Goal: Transaction & Acquisition: Subscribe to service/newsletter

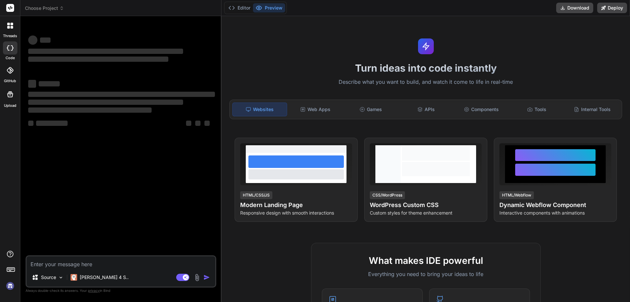
type textarea "x"
type textarea "<div class=" col-xxl-6 col-xl-6 col-lg-12 mb-3"> <div class="form-floating role…"
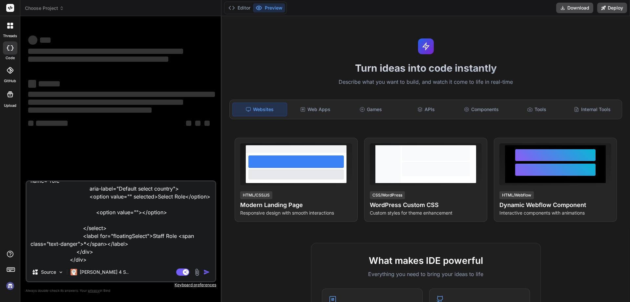
scroll to position [33, 0]
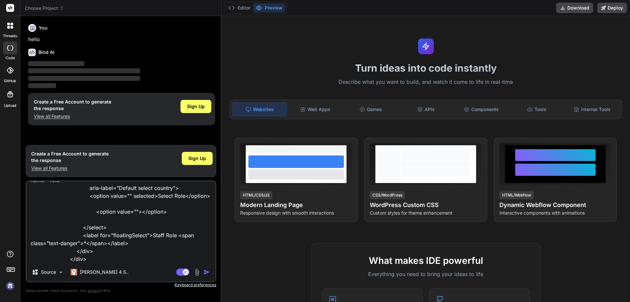
type textarea "x"
type textarea "<div class=" col-xxl-6 col-xl-6 col-lg-12 mb-3"> <div class="form-floating role…"
type textarea "x"
type textarea "<div class=" col-xxl-6 col-xl-6 col-lg-12 mb-3"> <div class="form-floating role…"
type textarea "x"
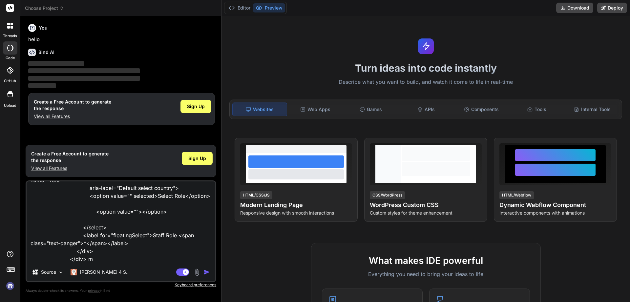
type textarea "<div class=" col-xxl-6 col-xl-6 col-lg-12 mb-3"> <div class="form-floating role…"
type textarea "x"
type textarea "<div class=" col-xxl-6 col-xl-6 col-lg-12 mb-3"> <div class="form-floating role…"
type textarea "x"
type textarea "<div class=" col-xxl-6 col-xl-6 col-lg-12 mb-3"> <div class="form-floating role…"
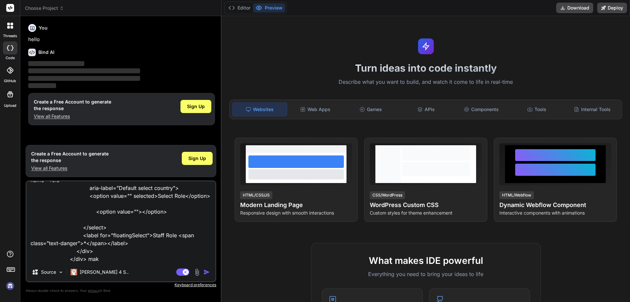
type textarea "x"
type textarea "<div class=" col-xxl-6 col-xl-6 col-lg-12 mb-3"> <div class="form-floating role…"
type textarea "x"
type textarea "<div class=" col-xxl-6 col-xl-6 col-lg-12 mb-3"> <div class="form-floating role…"
type textarea "x"
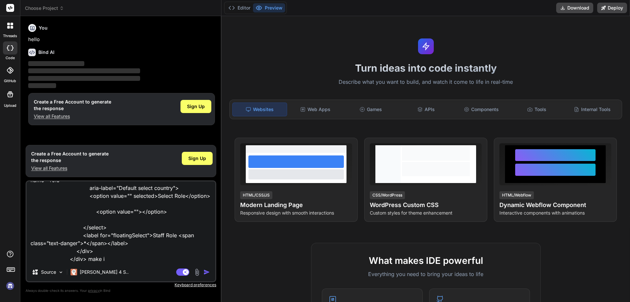
type textarea "<div class=" col-xxl-6 col-xl-6 col-lg-12 mb-3"> <div class="form-floating role…"
type textarea "x"
type textarea "<div class=" col-xxl-6 col-xl-6 col-lg-12 mb-3"> <div class="form-floating role…"
type textarea "x"
type textarea "<div class=" col-xxl-6 col-xl-6 col-lg-12 mb-3"> <div class="form-floating role…"
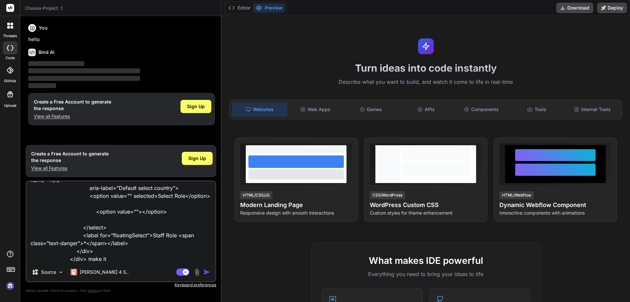
type textarea "x"
type textarea "<div class=" col-xxl-6 col-xl-6 col-lg-12 mb-3"> <div class="form-floating role…"
type textarea "x"
type textarea "<div class=" col-xxl-6 col-xl-6 col-lg-12 mb-3"> <div class="form-floating role…"
type textarea "x"
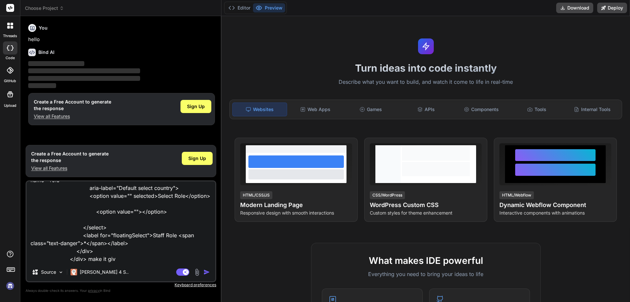
type textarea "<div class=" col-xxl-6 col-xl-6 col-lg-12 mb-3"> <div class="form-floating role…"
type textarea "x"
type textarea "<div class=" col-xxl-6 col-xl-6 col-lg-12 mb-3"> <div class="form-floating role…"
type textarea "x"
type textarea "<div class=" col-xxl-6 col-xl-6 col-lg-12 mb-3"> <div class="form-floating role…"
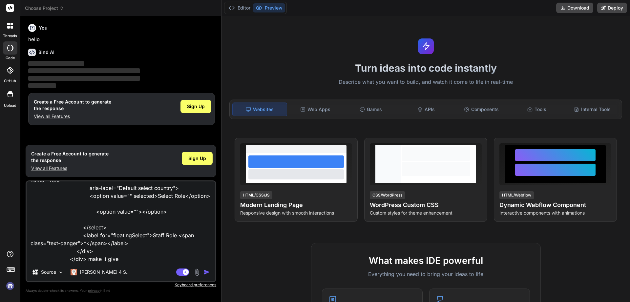
type textarea "x"
type textarea "<div class=" col-xxl-6 col-xl-6 col-lg-12 mb-3"> <div class="form-floating role…"
type textarea "x"
type textarea "<div class=" col-xxl-6 col-xl-6 col-lg-12 mb-3"> <div class="form-floating role…"
type textarea "x"
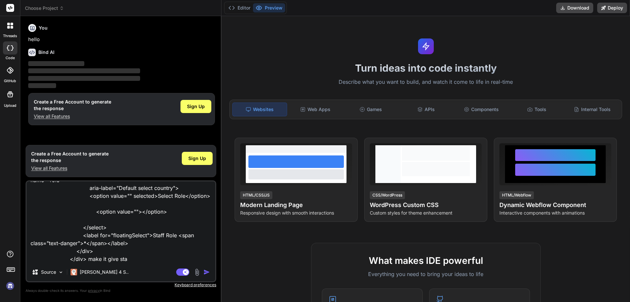
type textarea "<div class=" col-xxl-6 col-xl-6 col-lg-12 mb-3"> <div class="form-floating role…"
type textarea "x"
type textarea "<div class=" col-xxl-6 col-xl-6 col-lg-12 mb-3"> <div class="form-floating role…"
type textarea "x"
type textarea "<div class=" col-xxl-6 col-xl-6 col-lg-12 mb-3"> <div class="form-floating role…"
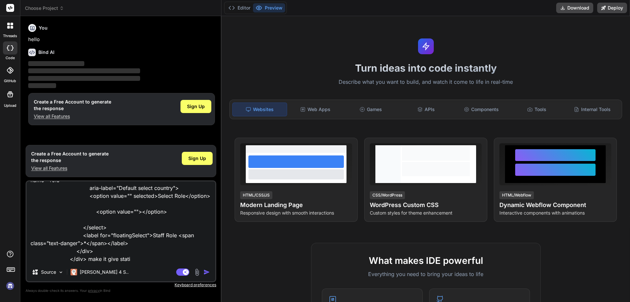
type textarea "x"
type textarea "<div class=" col-xxl-6 col-xl-6 col-lg-12 mb-3"> <div class="form-floating role…"
type textarea "x"
type textarea "<div class=" col-xxl-6 col-xl-6 col-lg-12 mb-3"> <div class="form-floating role…"
type textarea "x"
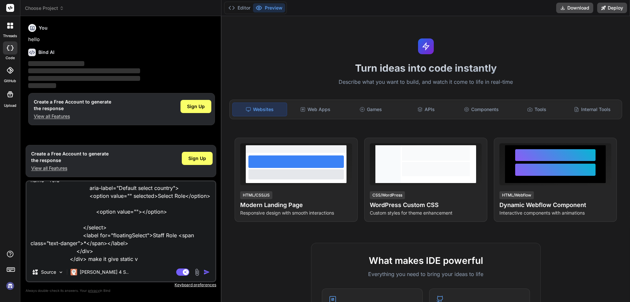
type textarea "<div class=" col-xxl-6 col-xl-6 col-lg-12 mb-3"> <div class="form-floating role…"
type textarea "x"
type textarea "<div class=" col-xxl-6 col-xl-6 col-lg-12 mb-3"> <div class="form-floating role…"
type textarea "x"
type textarea "<div class=" col-xxl-6 col-xl-6 col-lg-12 mb-3"> <div class="form-floating role…"
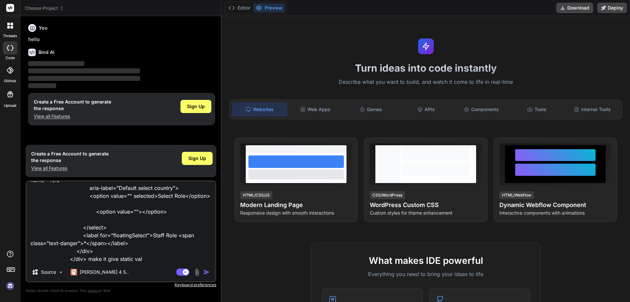
type textarea "x"
type textarea "<div class=" col-xxl-6 col-xl-6 col-lg-12 mb-3"> <div class="form-floating role…"
type textarea "x"
type textarea "<div class=" col-xxl-6 col-xl-6 col-lg-12 mb-3"> <div class="form-floating role…"
type textarea "x"
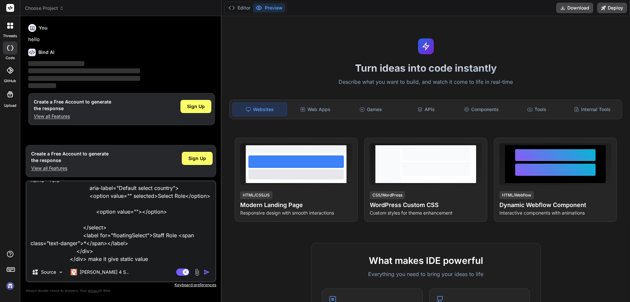
type textarea "<div class=" col-xxl-6 col-xl-6 col-lg-12 mb-3"> <div class="form-floating role…"
type textarea "x"
type textarea "<div class=" col-xxl-6 col-xl-6 col-lg-12 mb-3"> <div class="form-floating role…"
type textarea "x"
type textarea "<div class=" col-xxl-6 col-xl-6 col-lg-12 mb-3"> <div class="form-floating role…"
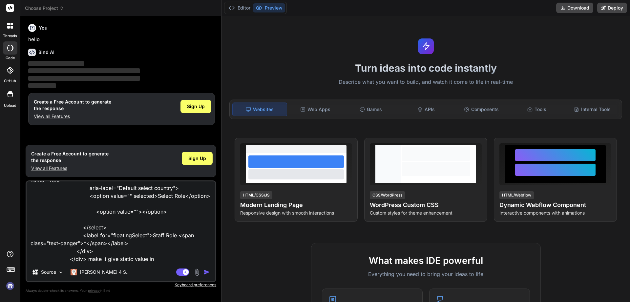
type textarea "x"
type textarea "<div class=" col-xxl-6 col-xl-6 col-lg-12 mb-3"> <div class="form-floating role…"
type textarea "x"
type textarea "<div class=" col-xxl-6 col-xl-6 col-lg-12 mb-3"> <div class="form-floating role…"
type textarea "x"
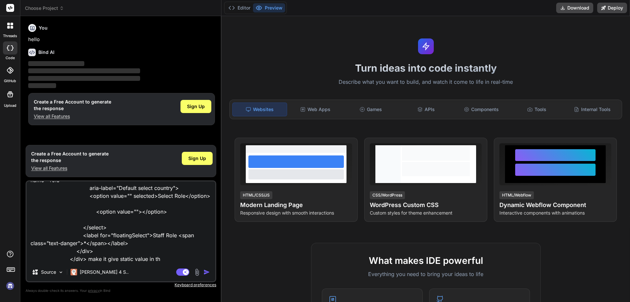
type textarea "<div class=" col-xxl-6 col-xl-6 col-lg-12 mb-3"> <div class="form-floating role…"
type textarea "x"
type textarea "<div class=" col-xxl-6 col-xl-6 col-lg-12 mb-3"> <div class="form-floating role…"
type textarea "x"
type textarea "<div class=" col-xxl-6 col-xl-6 col-lg-12 mb-3"> <div class="form-floating role…"
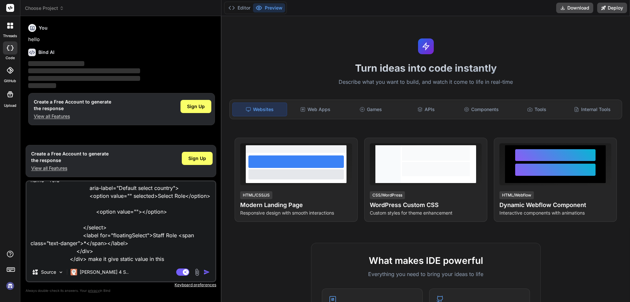
type textarea "x"
type textarea "<div class=" col-xxl-6 col-xl-6 col-lg-12 mb-3"> <div class="form-floating role…"
click at [202, 274] on div "Agent Mode. When this toggle is activated, AI automatically makes decisions, re…" at bounding box center [194, 272] width 38 height 8
click at [204, 273] on img "button" at bounding box center [207, 272] width 7 height 7
click at [200, 158] on span "Sign Up" at bounding box center [197, 158] width 18 height 7
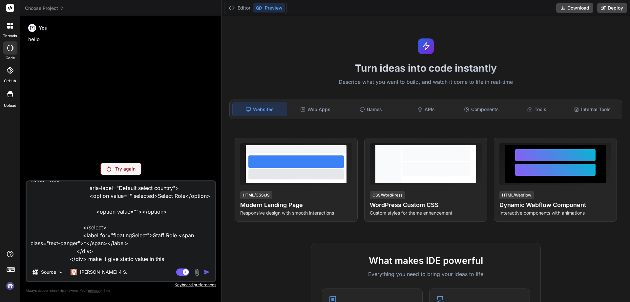
click at [124, 171] on p "Try again" at bounding box center [125, 168] width 20 height 7
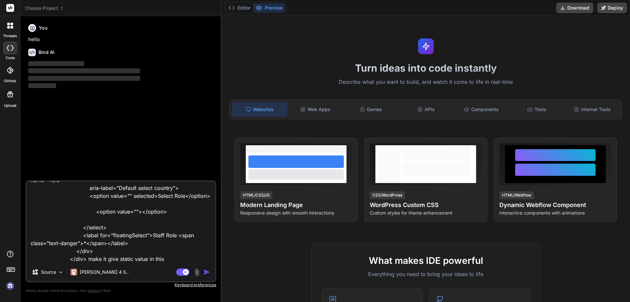
type textarea "x"
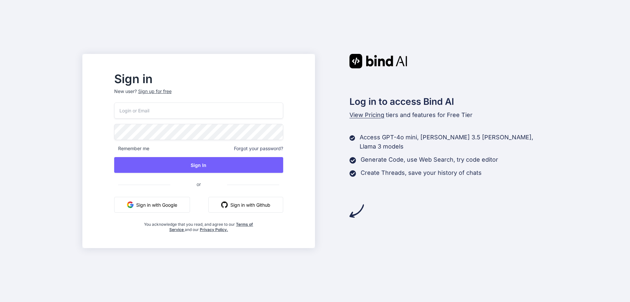
click at [192, 114] on input "email" at bounding box center [198, 110] width 169 height 16
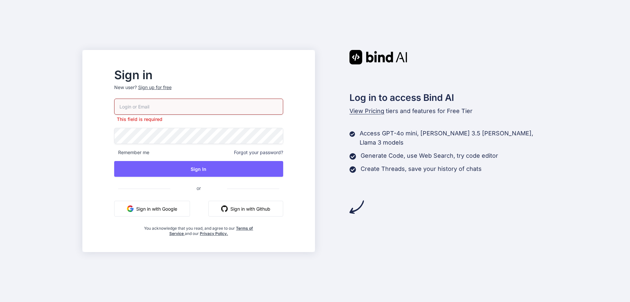
click at [182, 93] on p "New user? Sign up for free" at bounding box center [198, 91] width 169 height 14
click at [172, 89] on div "Sign up for free" at bounding box center [154, 87] width 33 height 7
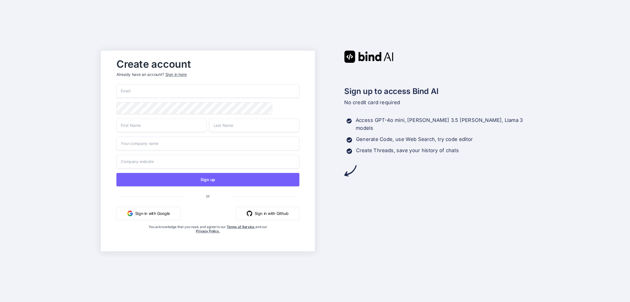
click at [178, 91] on input "email" at bounding box center [208, 91] width 183 height 14
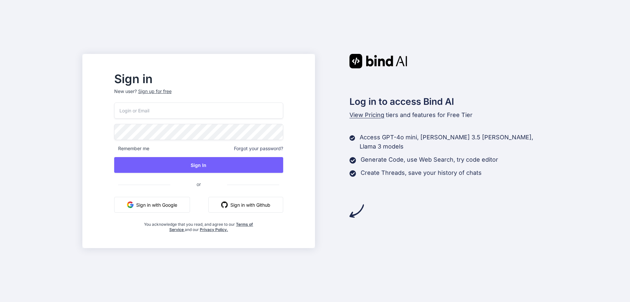
click at [174, 108] on input "email" at bounding box center [198, 110] width 169 height 16
paste input "bindai3@yopmail.com"
type input "bindai3@yopmail.com"
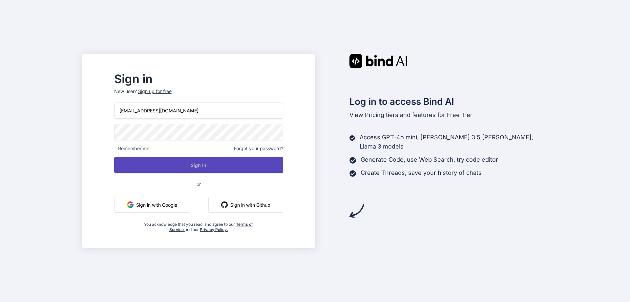
click at [215, 167] on button "Sign In" at bounding box center [198, 165] width 169 height 16
